Goal: Task Accomplishment & Management: Manage account settings

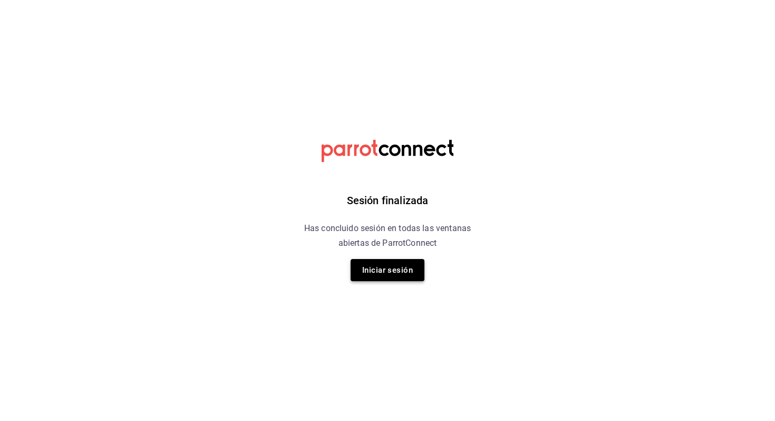
click at [378, 271] on button "Iniciar sesión" at bounding box center [388, 270] width 74 height 22
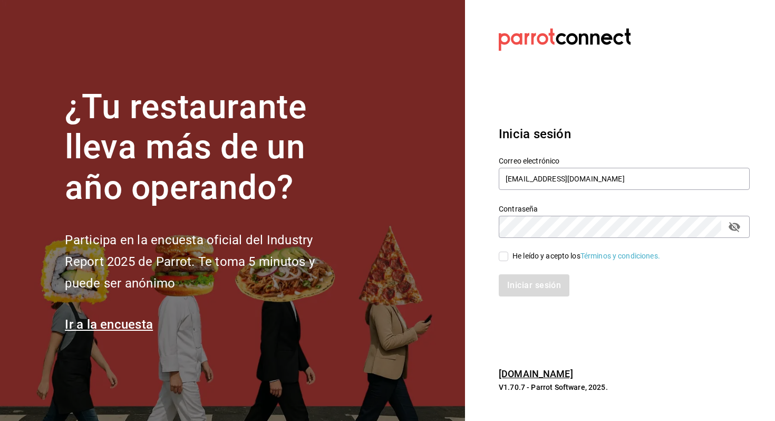
click at [512, 257] on span "He leído y acepto los Términos y condiciones." at bounding box center [584, 256] width 152 height 11
click at [508, 257] on input "He leído y acepto los Términos y condiciones." at bounding box center [503, 256] width 9 height 9
checkbox input "true"
click at [514, 275] on button "Iniciar sesión" at bounding box center [535, 285] width 72 height 22
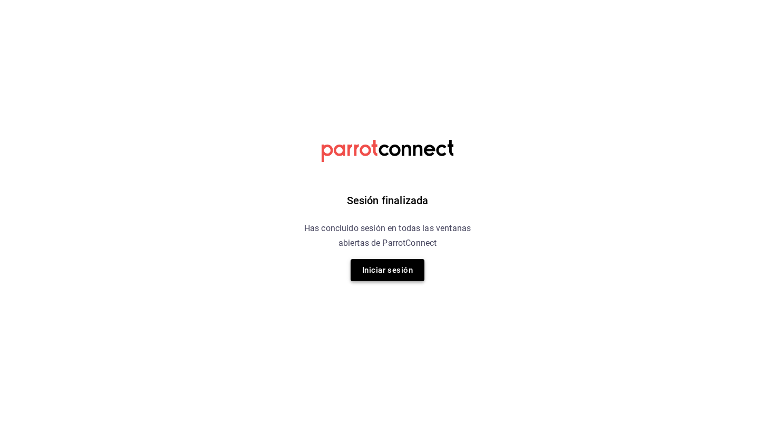
click at [388, 265] on button "Iniciar sesión" at bounding box center [388, 270] width 74 height 22
